Goal: Task Accomplishment & Management: Use online tool/utility

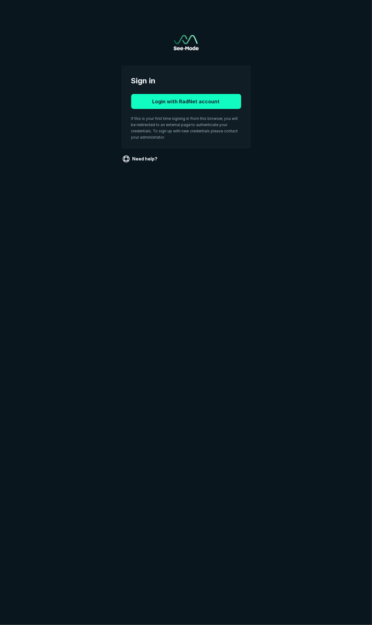
click at [187, 103] on button "Login with RadNet account" at bounding box center [186, 101] width 110 height 15
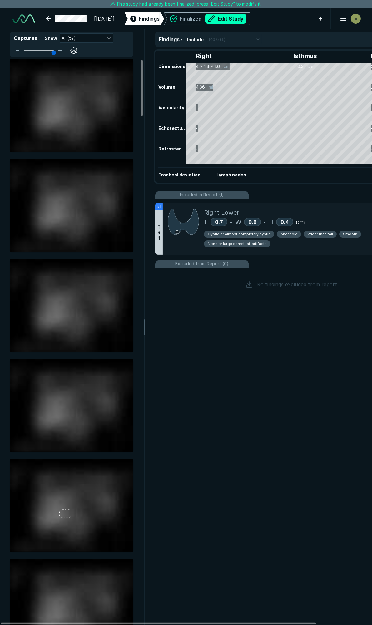
scroll to position [3472, 2477]
